Goal: Navigation & Orientation: Find specific page/section

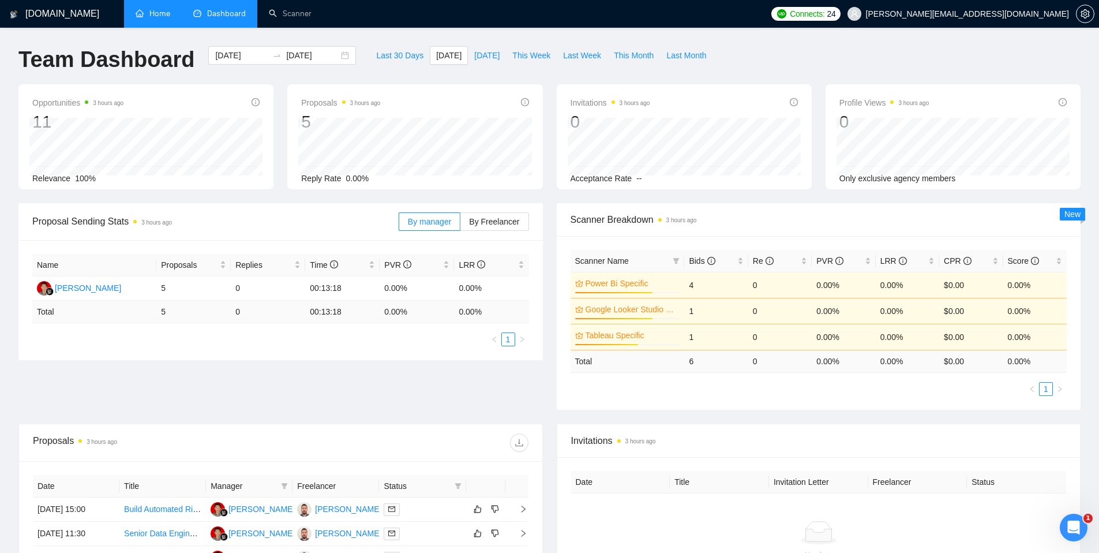
click at [139, 9] on link "Home" at bounding box center [153, 14] width 35 height 10
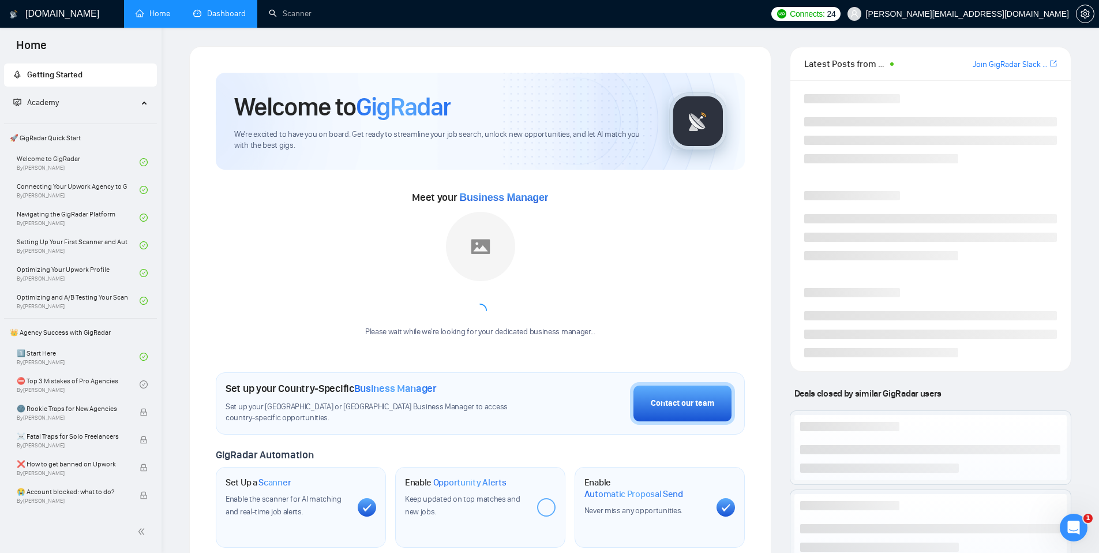
click at [223, 16] on link "Dashboard" at bounding box center [219, 14] width 52 height 10
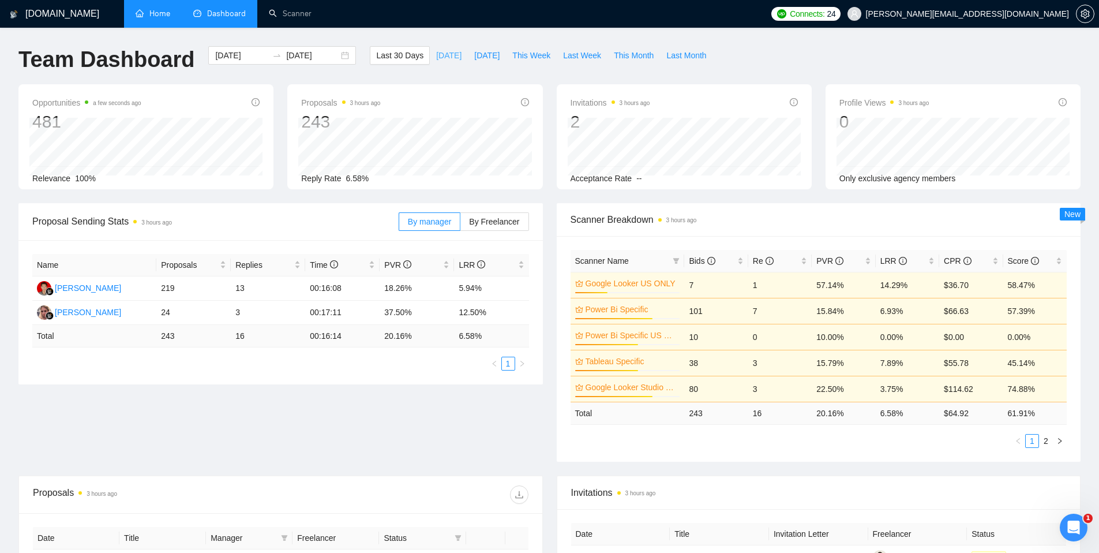
click at [436, 55] on span "[DATE]" at bounding box center [448, 55] width 25 height 13
type input "[DATE]"
